Goal: Transaction & Acquisition: Subscribe to service/newsletter

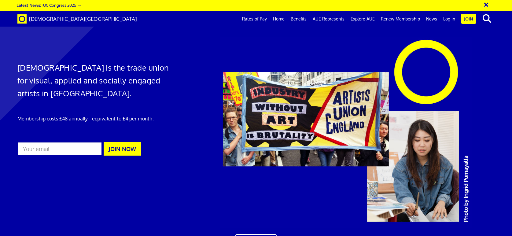
scroll to position [0, 6]
click at [304, 20] on link "Benefits" at bounding box center [298, 18] width 22 height 15
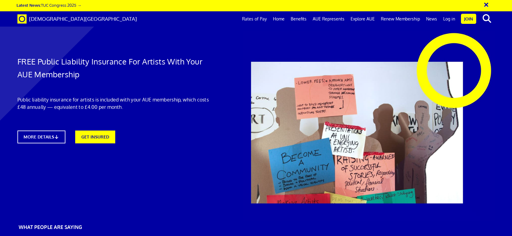
scroll to position [0, 6]
click at [57, 137] on icon at bounding box center [58, 136] width 6 height 5
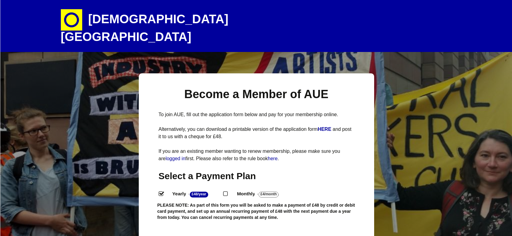
select select
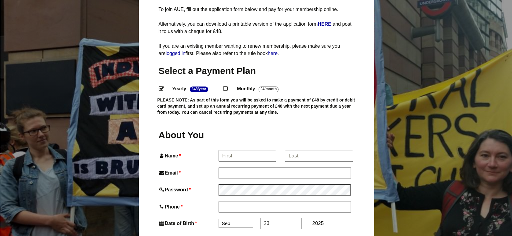
scroll to position [111, 0]
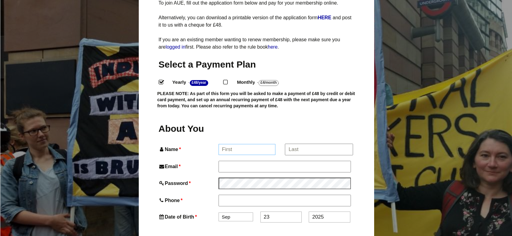
click at [242, 144] on input "Name *" at bounding box center [246, 149] width 57 height 11
type input "Morgane"
type input "Morgane Shaban"
type input "morgane.shaban@hotmail.com"
type input "07763491166"
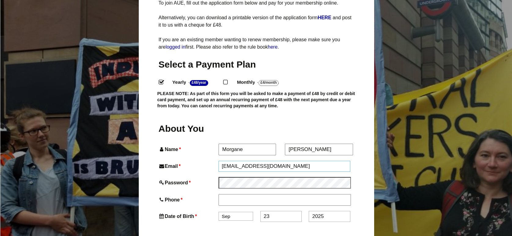
type input "16 St Bartholomews Road"
type input "Bristol"
type input "BS7 9BJ"
click at [240, 212] on select "Jan Feb Mar Apr May Jun Jul Aug Sep Oct Nov Dec" at bounding box center [235, 216] width 35 height 9
select select "6"
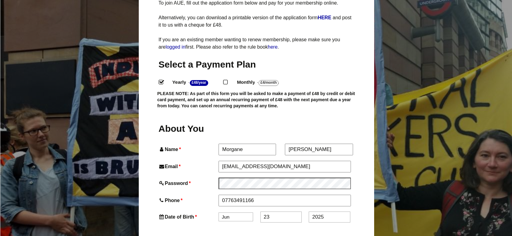
click at [271, 211] on input "23" at bounding box center [280, 216] width 41 height 11
drag, startPoint x: 271, startPoint y: 205, endPoint x: 243, endPoint y: 205, distance: 27.8
click at [243, 211] on div "Date of Birth * Jan Feb Mar Apr May Jun Jul Aug Sep Oct Nov Dec 23 2025" at bounding box center [256, 216] width 195 height 11
type input "14"
drag, startPoint x: 329, startPoint y: 202, endPoint x: 286, endPoint y: 201, distance: 43.1
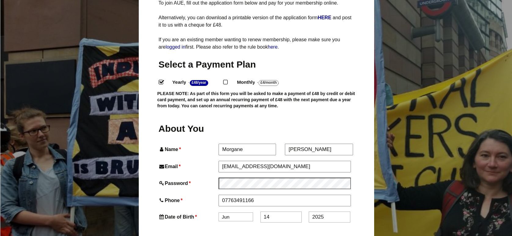
click at [286, 211] on div "Date of Birth * Jan Feb Mar Apr May Jun Jul Aug Sep Oct Nov Dec 14 2025" at bounding box center [256, 216] width 195 height 11
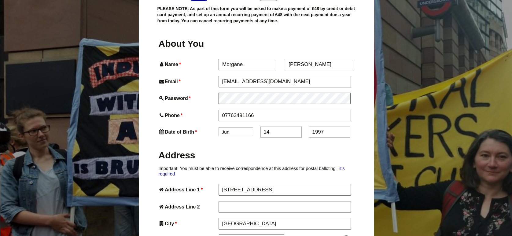
scroll to position [215, 0]
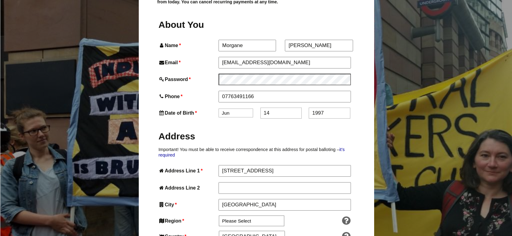
type input "1997"
click at [257, 215] on select "Please Select South East England London North West England East of England West…" at bounding box center [251, 220] width 65 height 11
select select "South West"
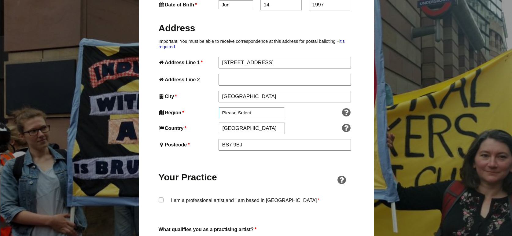
scroll to position [323, 0]
click at [242, 196] on label "I am a professional artist and I am based in England *" at bounding box center [256, 205] width 195 height 18
click at [0, 0] on input "I am a professional artist and I am based in England *" at bounding box center [0, 0] width 0 height 0
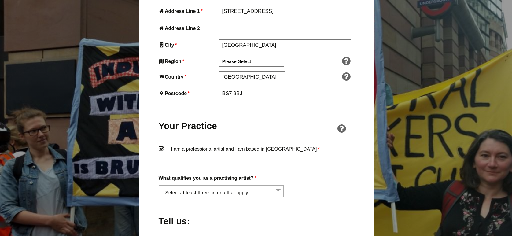
scroll to position [376, 0]
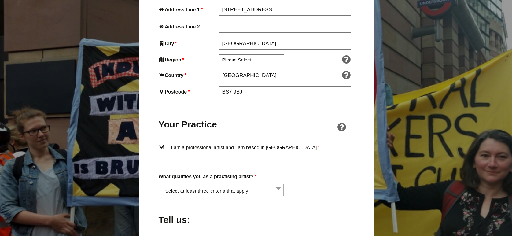
click at [236, 184] on li at bounding box center [222, 189] width 125 height 10
click at [235, 188] on div "About You Name * Morgane First * Morgane Shaban Last Email * morgane.shaban@hot…" at bounding box center [256, 136] width 195 height 559
click at [201, 184] on li at bounding box center [222, 189] width 125 height 10
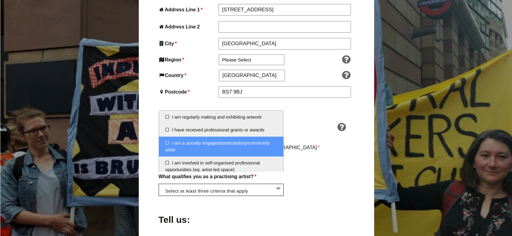
click at [167, 142] on li "I am a socially engaged/participatory/community artist" at bounding box center [221, 147] width 125 height 20
select select "socially_engaged_participatory_community_artist"
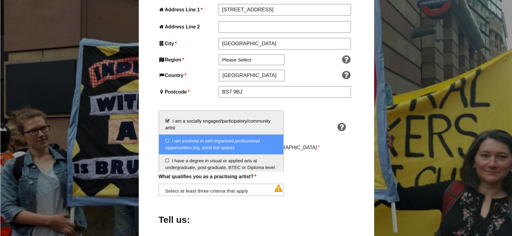
scroll to position [24, 0]
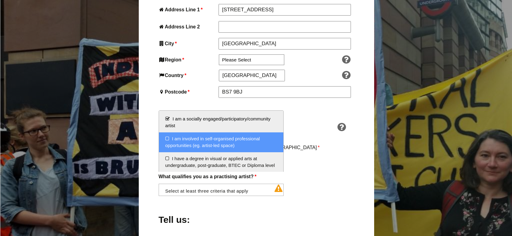
click at [167, 138] on li "I am involved in self-organised professional opportunities (eg. artist-led spac…" at bounding box center [221, 142] width 125 height 20
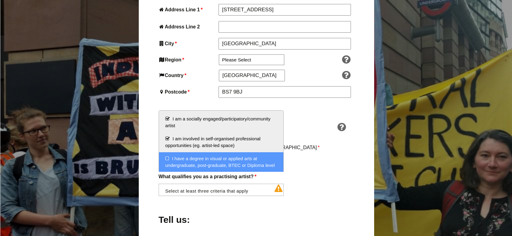
click at [169, 161] on li "I have a degree in visual or applied arts at undergraduate, post-graduate, BTEC…" at bounding box center [221, 162] width 125 height 20
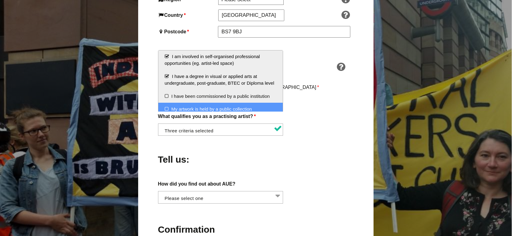
scroll to position [0, 0]
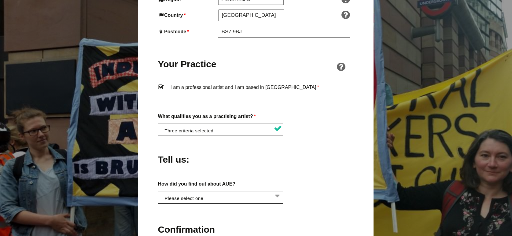
click at [206, 191] on li at bounding box center [221, 196] width 125 height 10
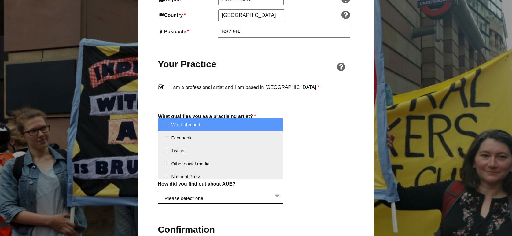
select select "Word of mouth"
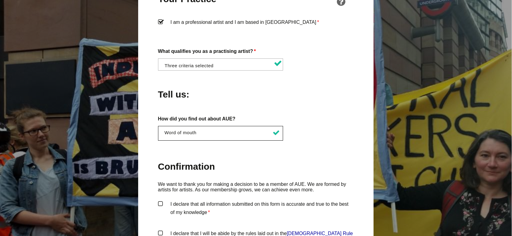
scroll to position [502, 1]
click at [199, 199] on label "I declare that all information submitted on this form is accurate and true to t…" at bounding box center [255, 208] width 195 height 18
click at [0, 0] on input "I declare that all information submitted on this form is accurate and true to t…" at bounding box center [0, 0] width 0 height 0
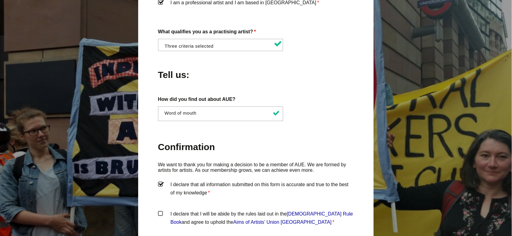
scroll to position [524, 1]
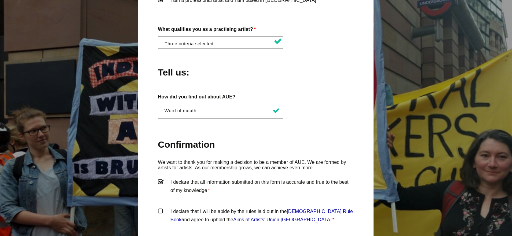
click at [199, 209] on label "I declare that I will be abide by the rules laid out in the Artists' Union Engl…" at bounding box center [255, 216] width 195 height 18
click at [0, 0] on input "I declare that I will be abide by the rules laid out in the Artists' Union Engl…" at bounding box center [0, 0] width 0 height 0
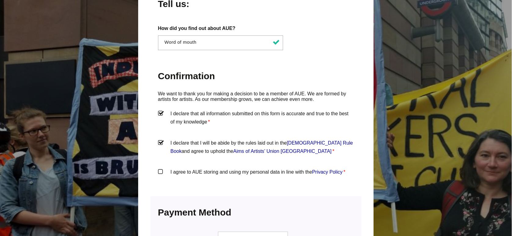
scroll to position [593, 1]
click at [191, 167] on label "I agree to AUE storing and using my personal data in line with the Privacy Poli…" at bounding box center [255, 176] width 195 height 18
click at [0, 0] on input "I agree to AUE storing and using my personal data in line with the Privacy Poli…" at bounding box center [0, 0] width 0 height 0
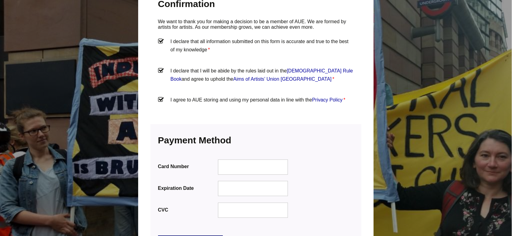
scroll to position [665, 1]
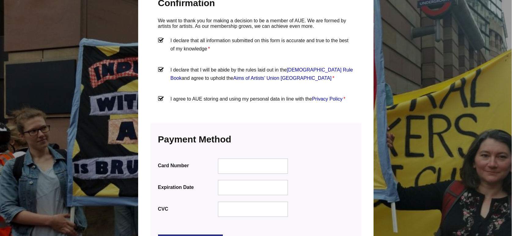
click at [240, 180] on div at bounding box center [252, 187] width 70 height 15
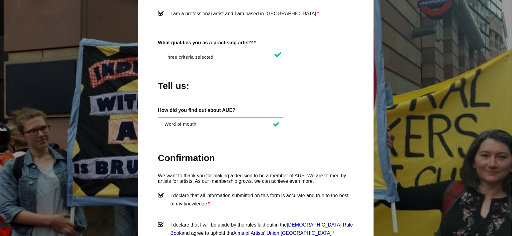
scroll to position [508, 1]
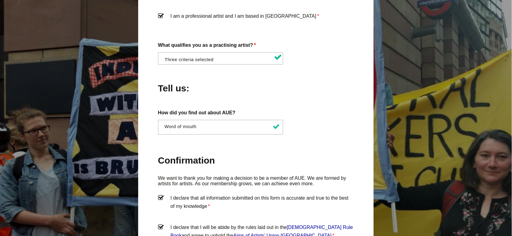
click at [242, 53] on li at bounding box center [222, 58] width 125 height 10
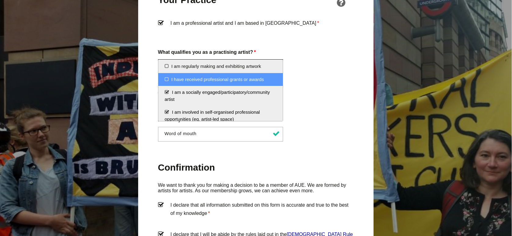
scroll to position [500, 1]
click at [177, 81] on li "I have received professional grants or awards" at bounding box center [220, 79] width 125 height 13
select select "received_grants_or_awards"
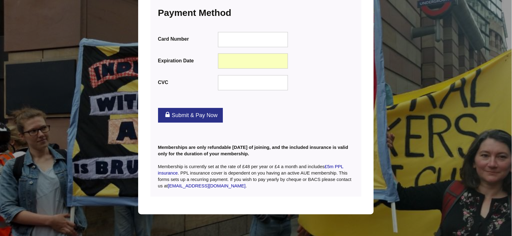
scroll to position [436, 1]
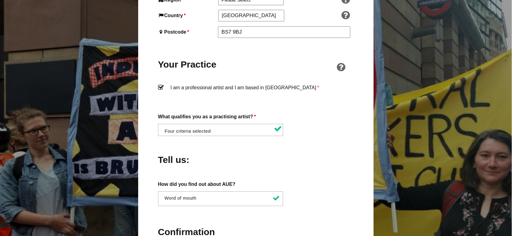
click at [198, 102] on form "Membership Level change You have selected the Membership membership level. The …" at bounding box center [255, 143] width 195 height 818
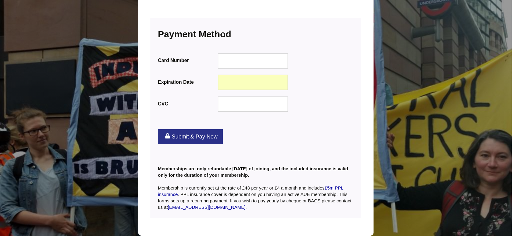
scroll to position [774, 1]
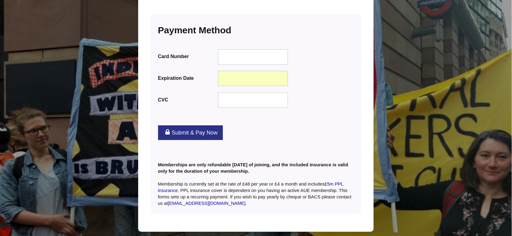
click at [201, 126] on link "Submit & Pay Now" at bounding box center [190, 132] width 65 height 15
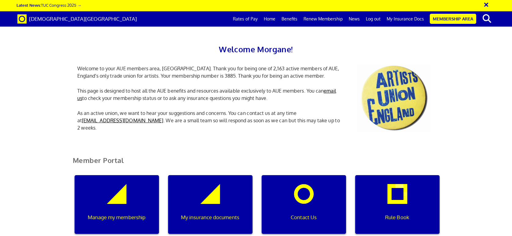
scroll to position [81, 0]
click at [424, 213] on p "Rule Book" at bounding box center [397, 217] width 76 height 8
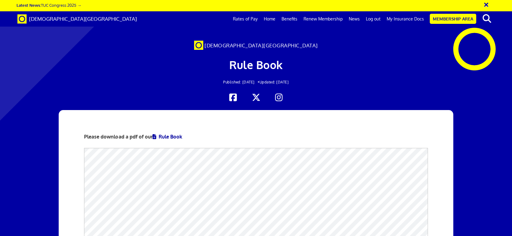
scroll to position [53, 0]
click at [169, 133] on link "Rule Book" at bounding box center [167, 136] width 30 height 6
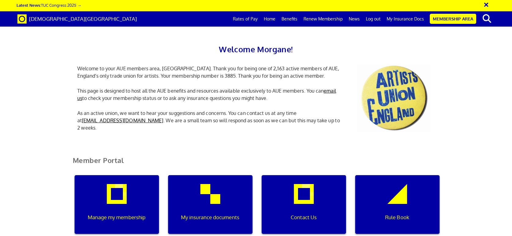
scroll to position [252, 0]
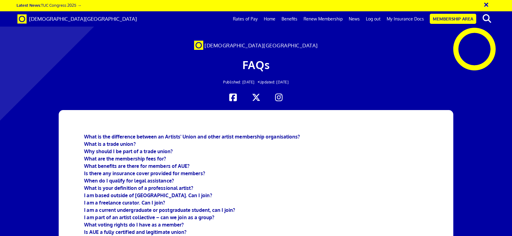
scroll to position [0, 6]
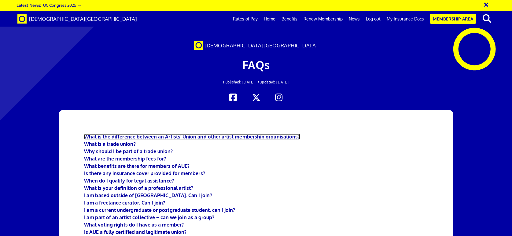
click at [139, 137] on b "What is the difference between an Artists' Union and other artist membership or…" at bounding box center [192, 136] width 216 height 6
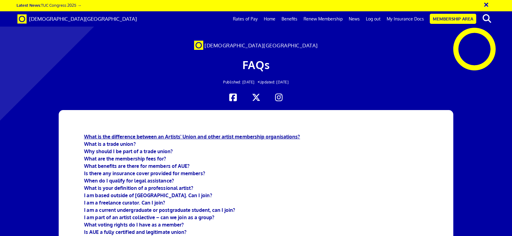
scroll to position [256, 0]
